Goal: Go to known website: Access a specific website the user already knows

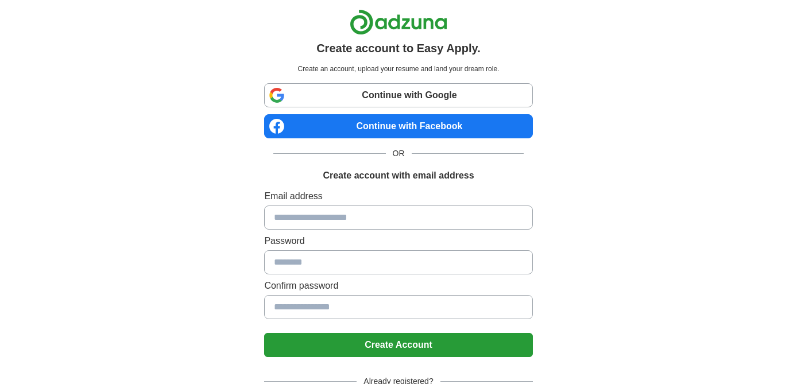
scroll to position [77, 0]
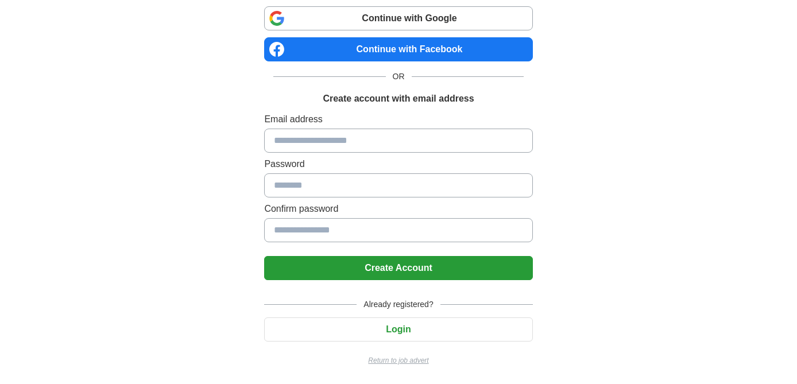
click at [399, 361] on p "Return to job advert" at bounding box center [398, 361] width 268 height 10
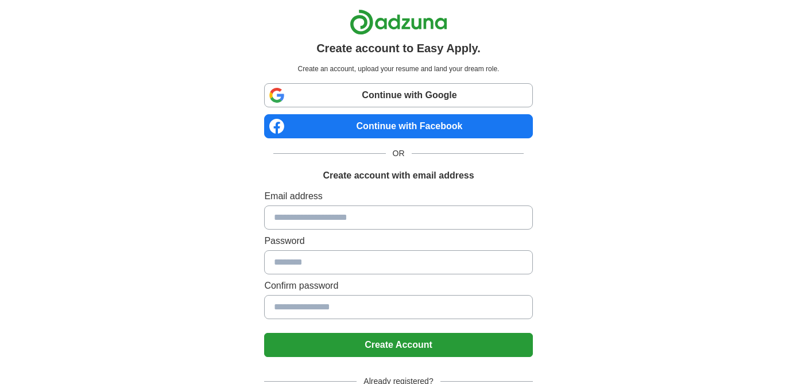
click at [360, 214] on input at bounding box center [398, 218] width 268 height 24
click at [418, 96] on link "Continue with Google" at bounding box center [398, 95] width 268 height 24
